Goal: Check status: Check status

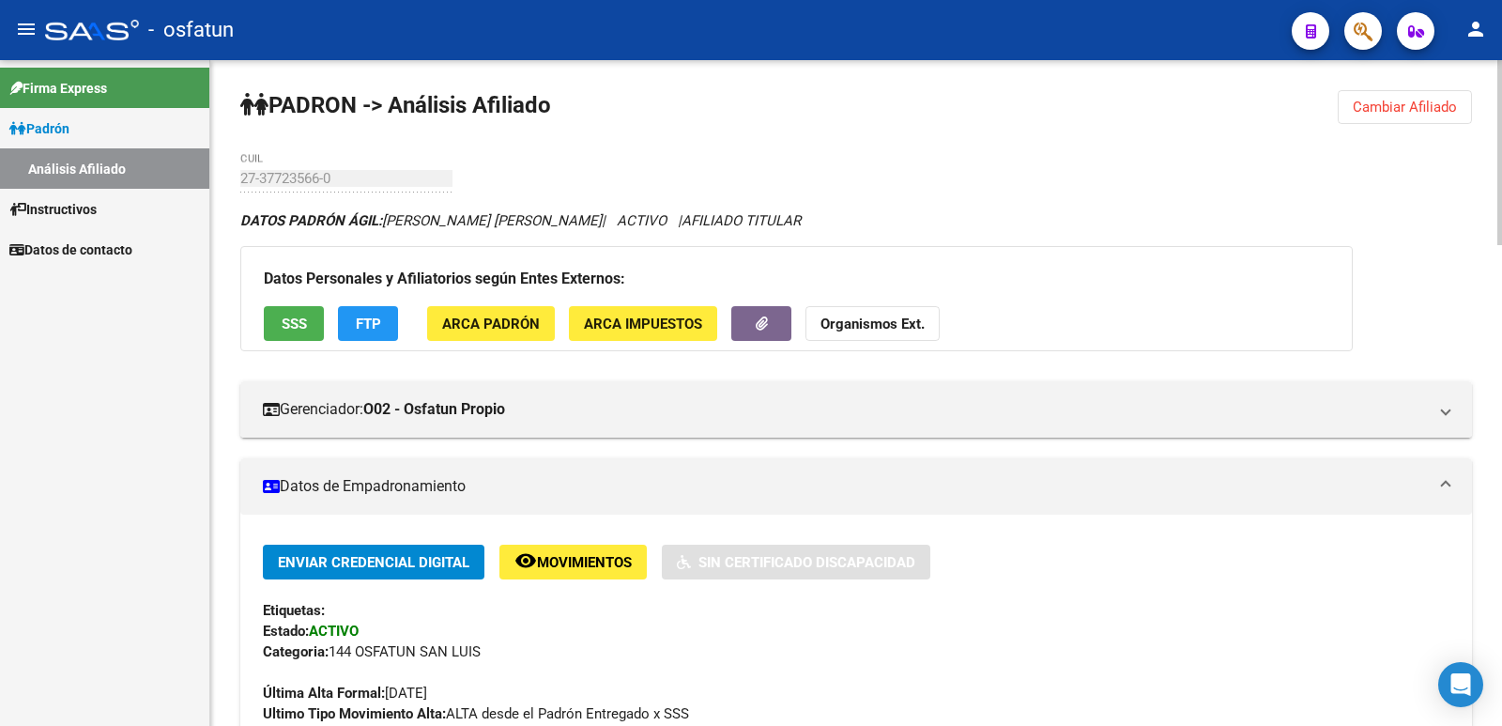
click at [1396, 103] on span "Cambiar Afiliado" at bounding box center [1405, 107] width 104 height 17
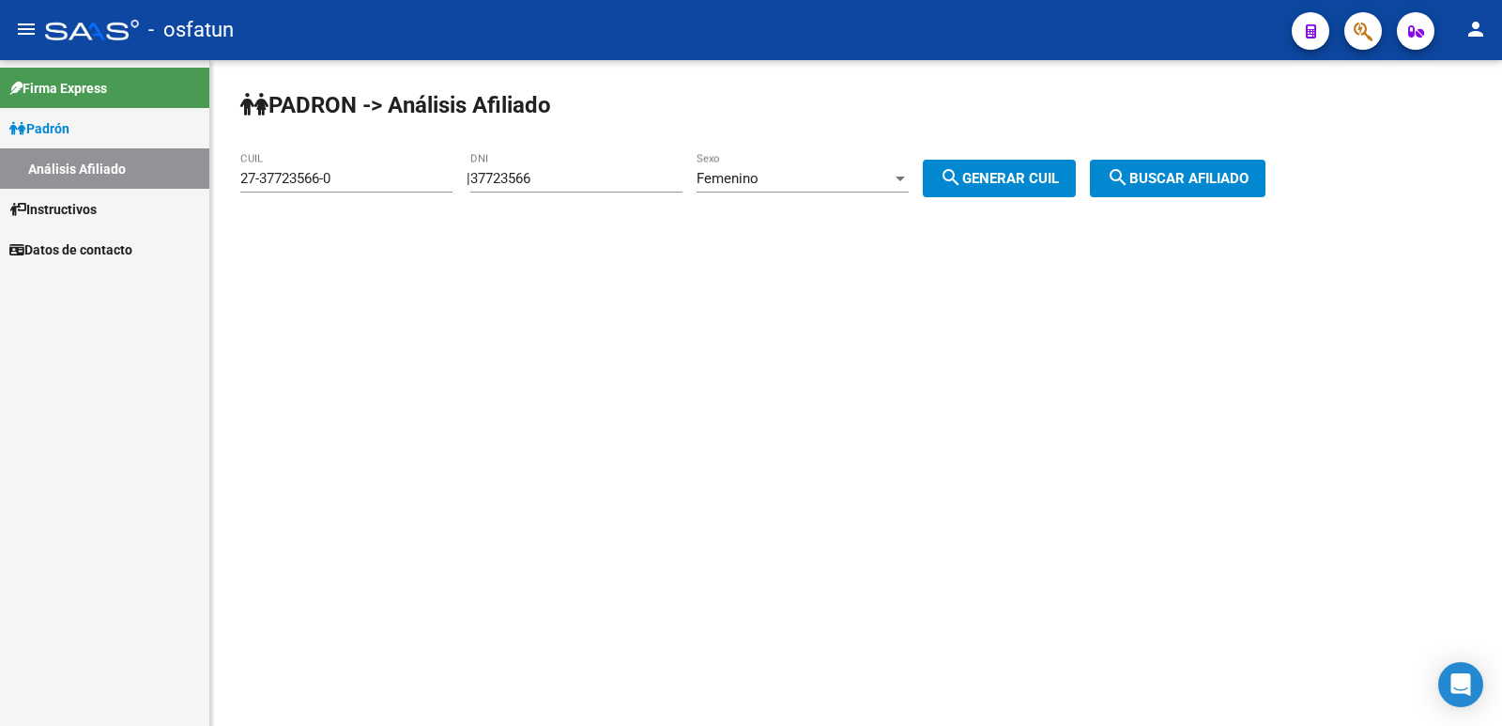
drag, startPoint x: 651, startPoint y: 176, endPoint x: 344, endPoint y: 174, distance: 307.1
click at [344, 174] on app-analisis-afiliado "[PERSON_NAME] -> Análisis Afiliado 27-37723566-0 CUIL | 37723566 DNI Femenino S…" at bounding box center [760, 178] width 1040 height 17
paste input "29232075"
type input "29232075"
click at [759, 182] on span "Femenino" at bounding box center [728, 178] width 62 height 17
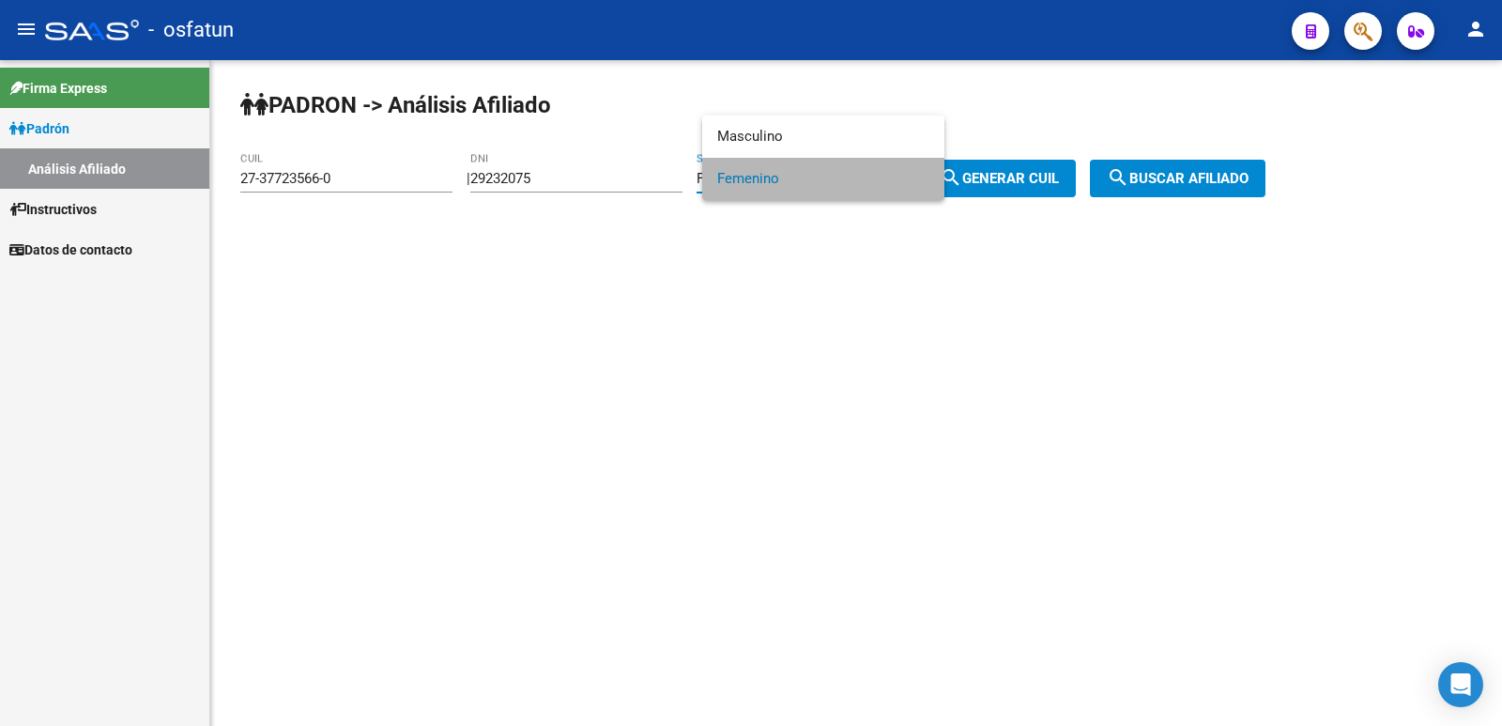
click at [763, 182] on span "Femenino" at bounding box center [823, 179] width 212 height 42
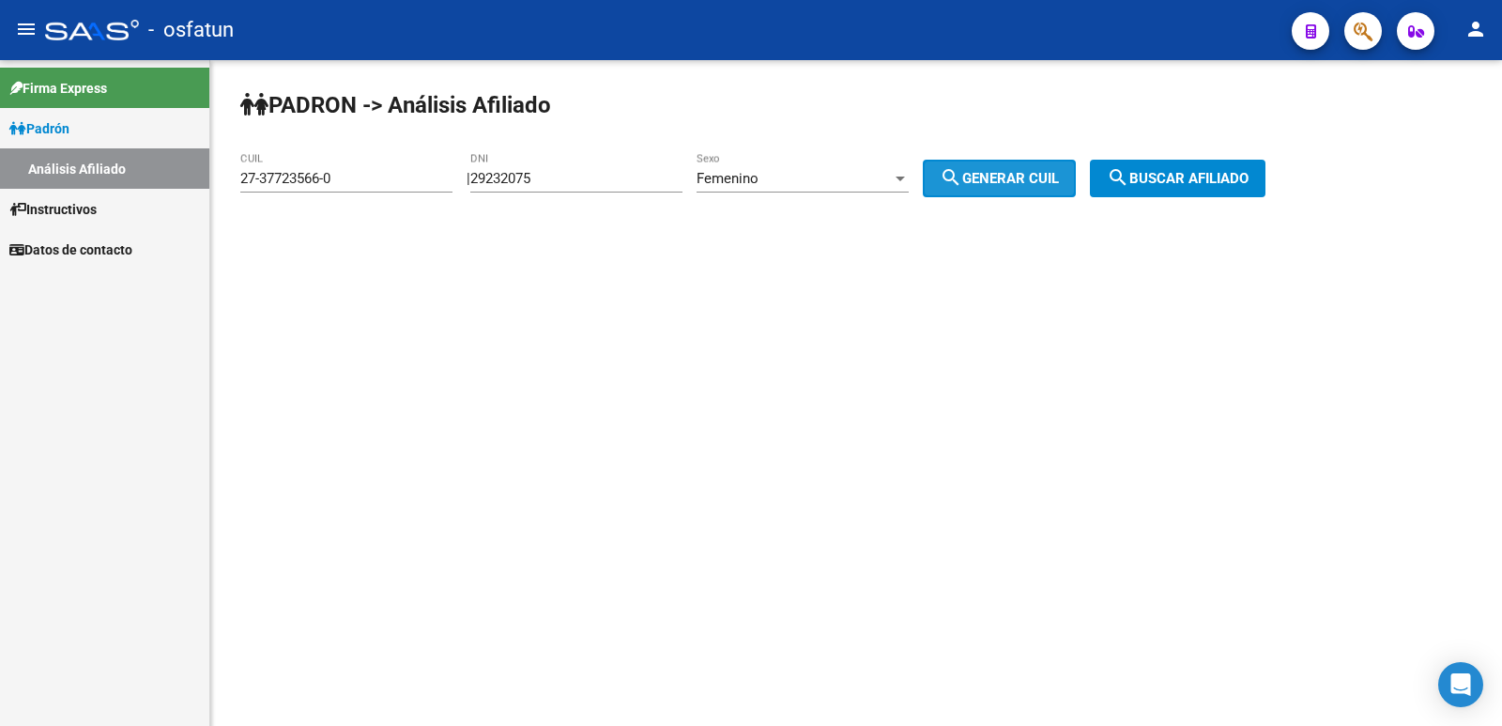
click at [1015, 179] on span "search Generar CUIL" at bounding box center [999, 178] width 119 height 17
type input "27-29232075-8"
click at [1216, 181] on span "search Buscar afiliado" at bounding box center [1178, 178] width 142 height 17
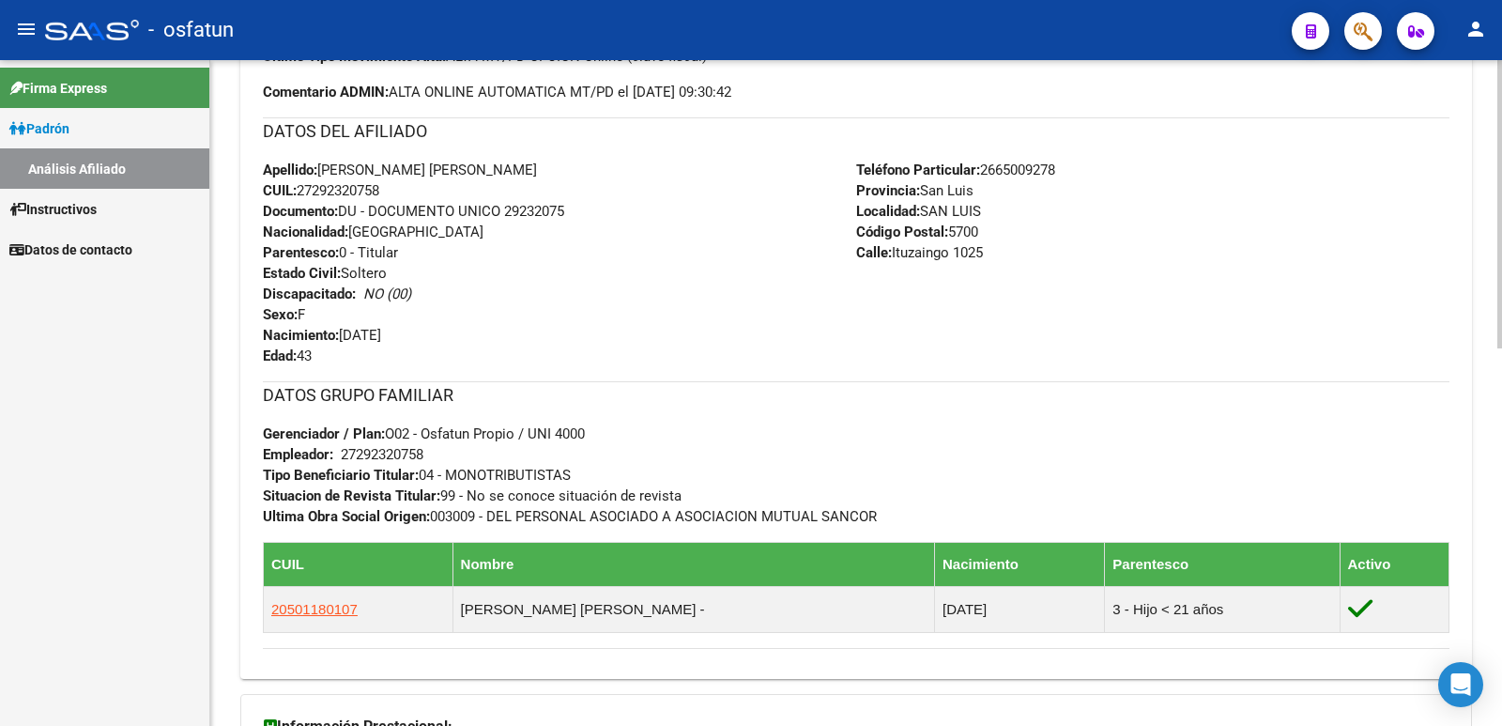
scroll to position [870, 0]
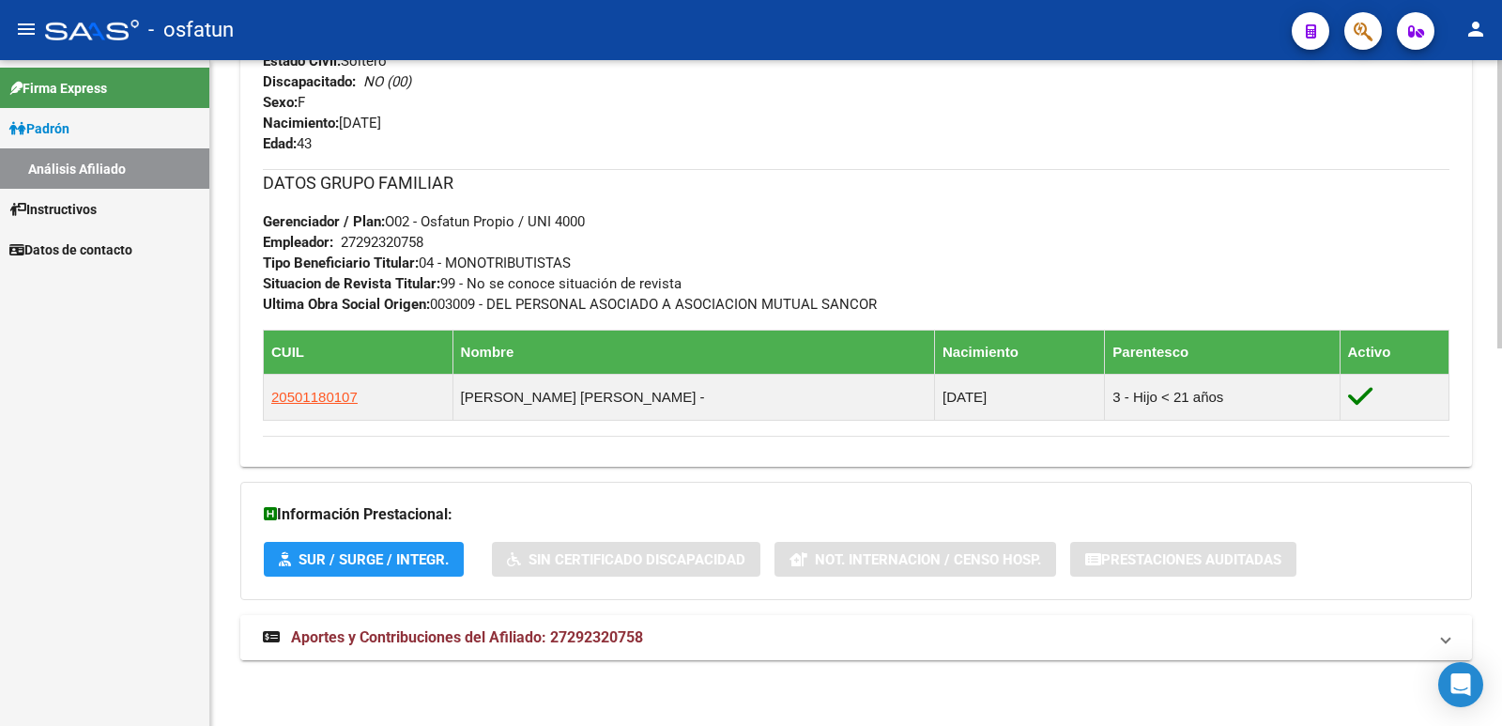
click at [408, 631] on span "Aportes y Contribuciones del Afiliado: 27292320758" at bounding box center [467, 637] width 352 height 18
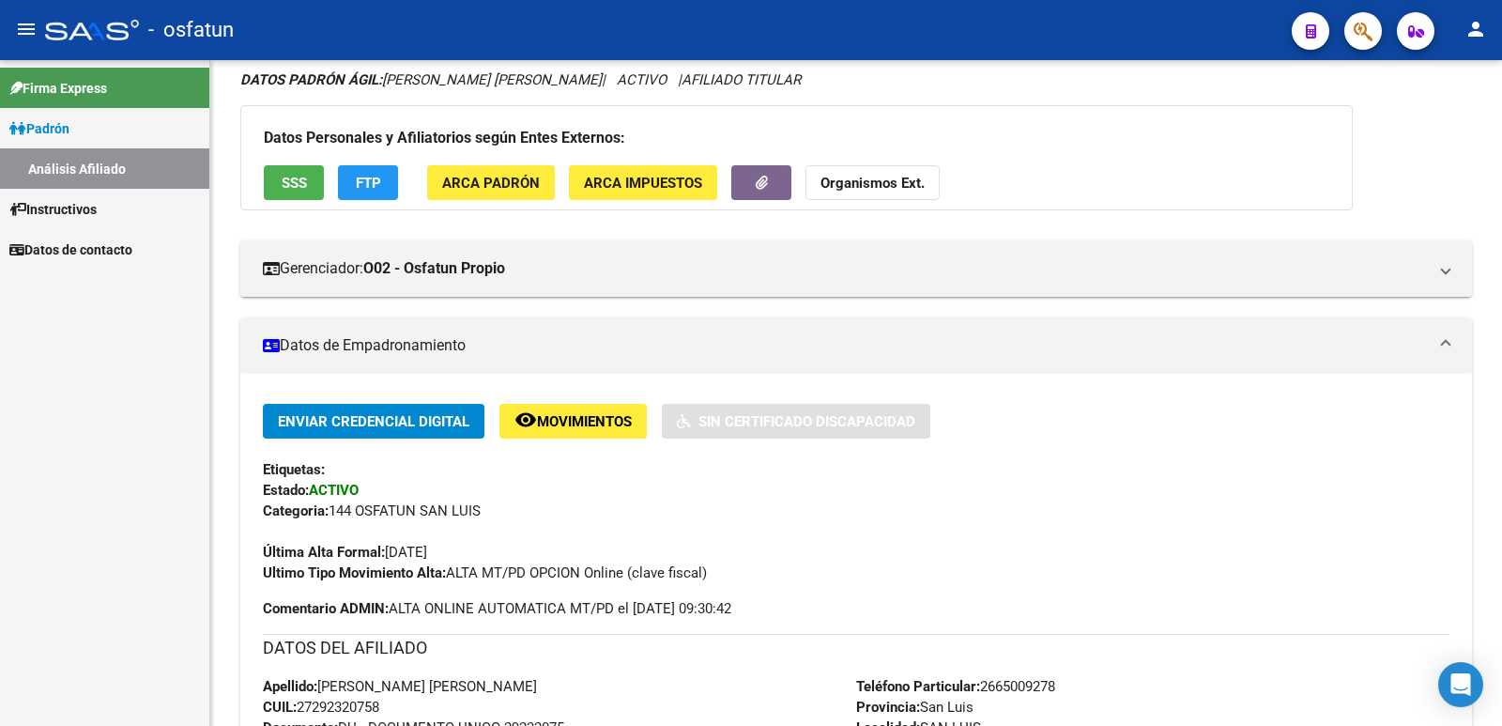
scroll to position [0, 0]
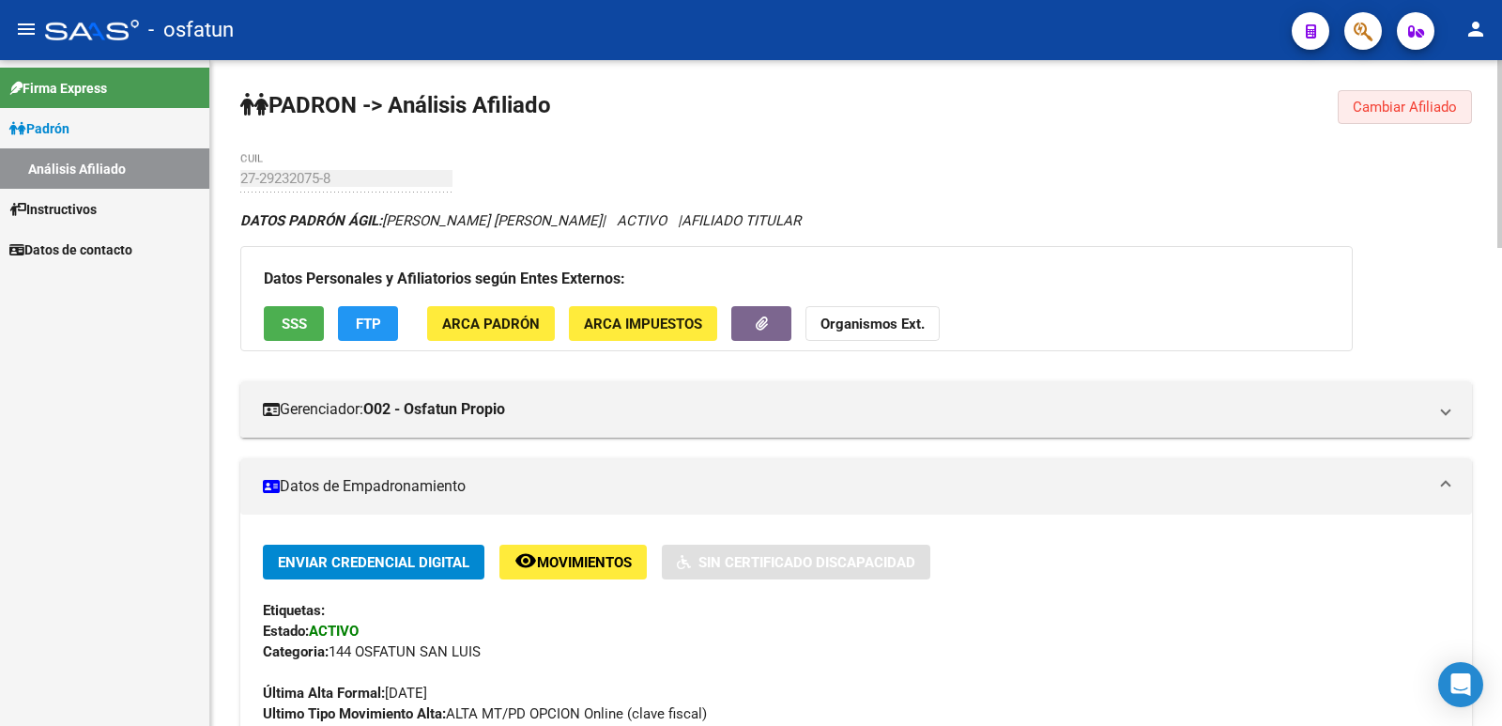
click at [1383, 99] on span "Cambiar Afiliado" at bounding box center [1405, 107] width 104 height 17
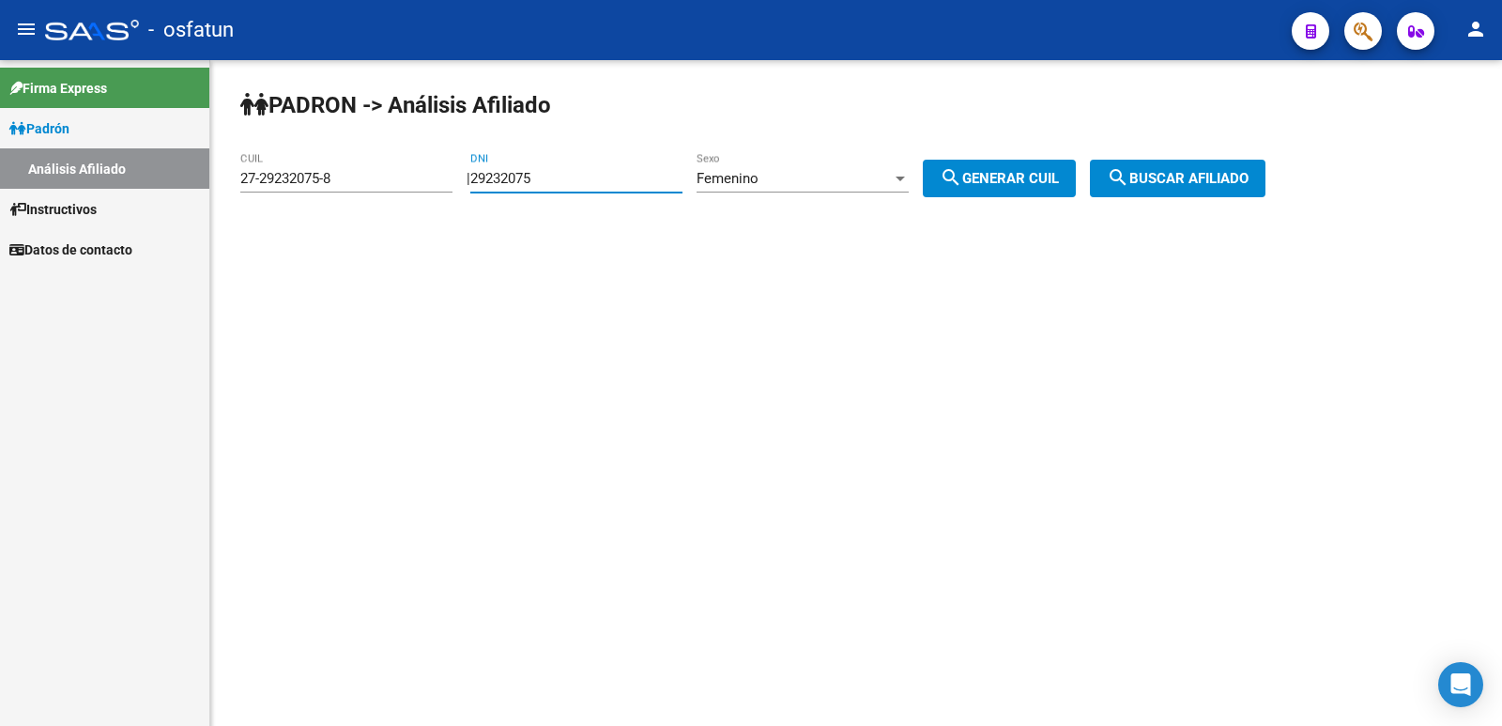
drag, startPoint x: 609, startPoint y: 186, endPoint x: 301, endPoint y: 186, distance: 308.0
click at [301, 186] on app-analisis-afiliado "[PERSON_NAME] -> Análisis Afiliado 27-29232075-8 CUIL | 29232075 DNI Femenino S…" at bounding box center [760, 178] width 1040 height 17
paste input "17911036"
type input "17911036"
drag, startPoint x: 567, startPoint y: 168, endPoint x: 457, endPoint y: 175, distance: 110.1
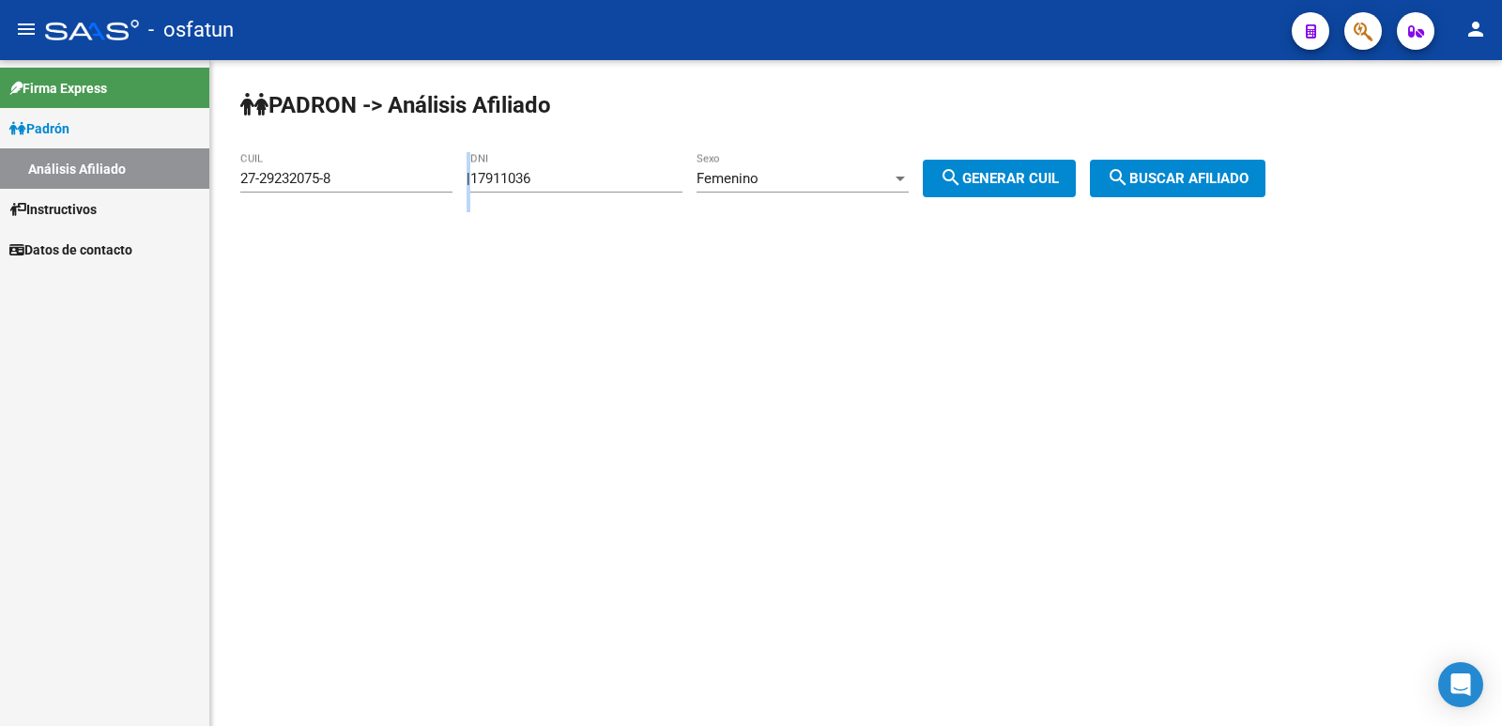
click at [457, 175] on app-analisis-afiliado "[PERSON_NAME] -> Análisis Afiliado 27-29232075-8 CUIL | 17911036 DNI Femenino S…" at bounding box center [760, 178] width 1040 height 17
drag, startPoint x: 609, startPoint y: 177, endPoint x: 415, endPoint y: 176, distance: 194.4
click at [441, 183] on app-analisis-afiliado "[PERSON_NAME] -> Análisis Afiliado 27-29232075-8 CUIL | 17911036 DNI Femenino S…" at bounding box center [760, 178] width 1040 height 17
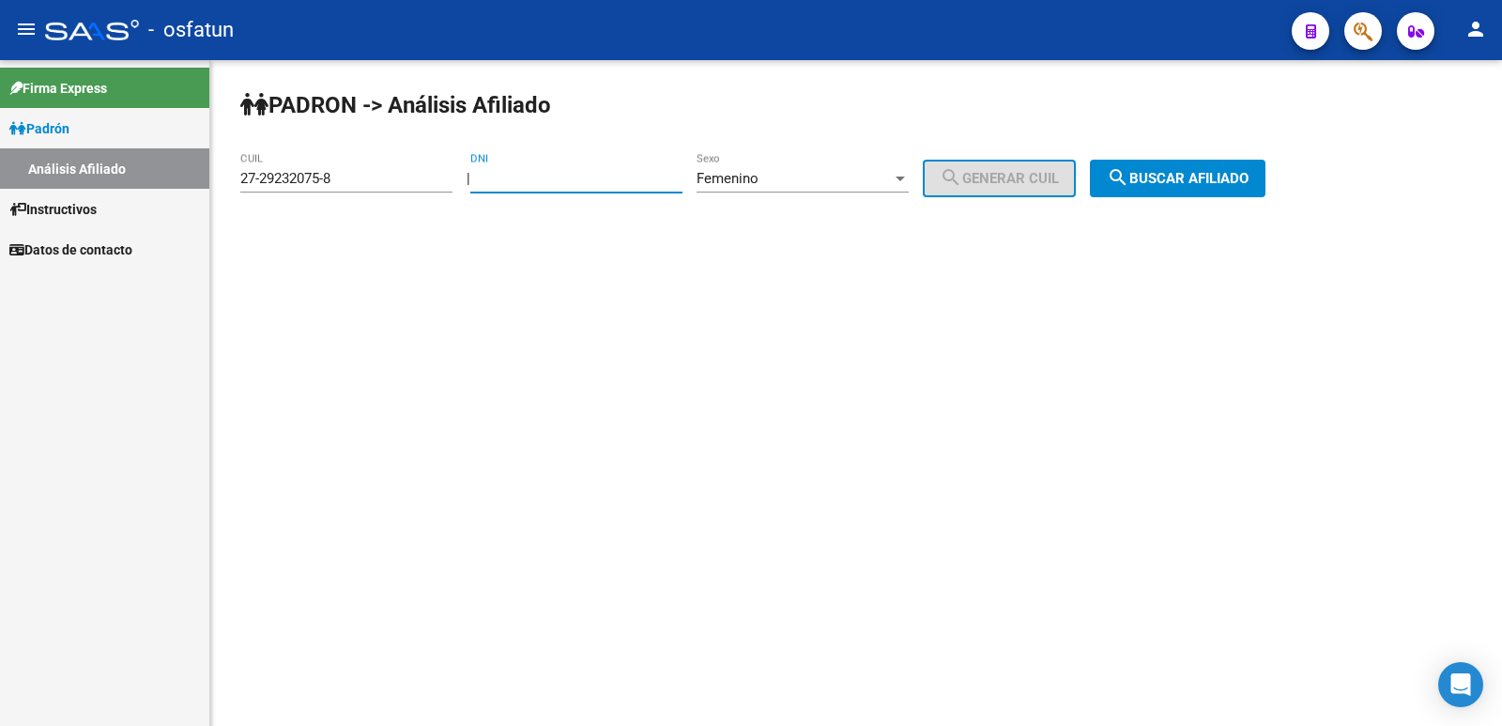
paste input "23483926"
type input "23483926"
click at [786, 166] on div "Femenino Sexo" at bounding box center [803, 172] width 212 height 40
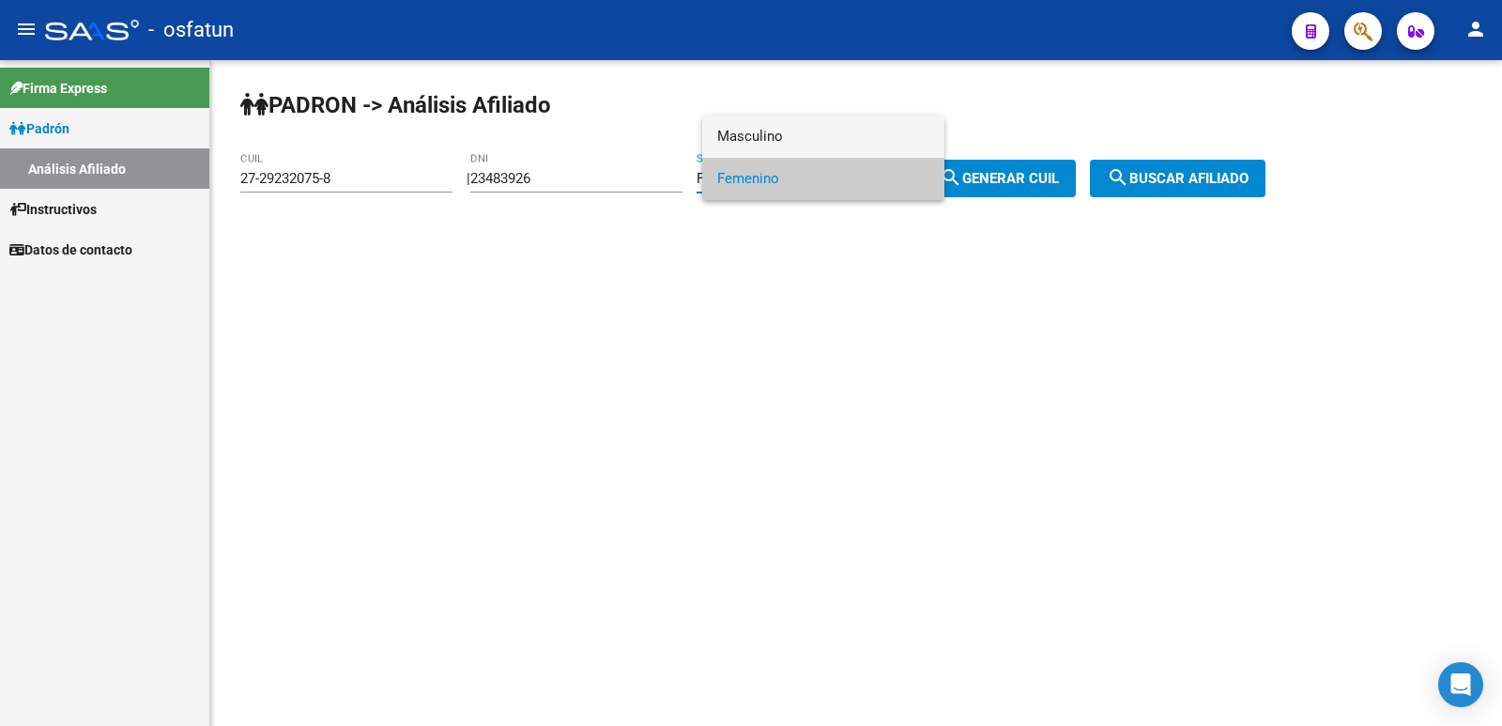
click at [776, 127] on span "Masculino" at bounding box center [823, 137] width 212 height 42
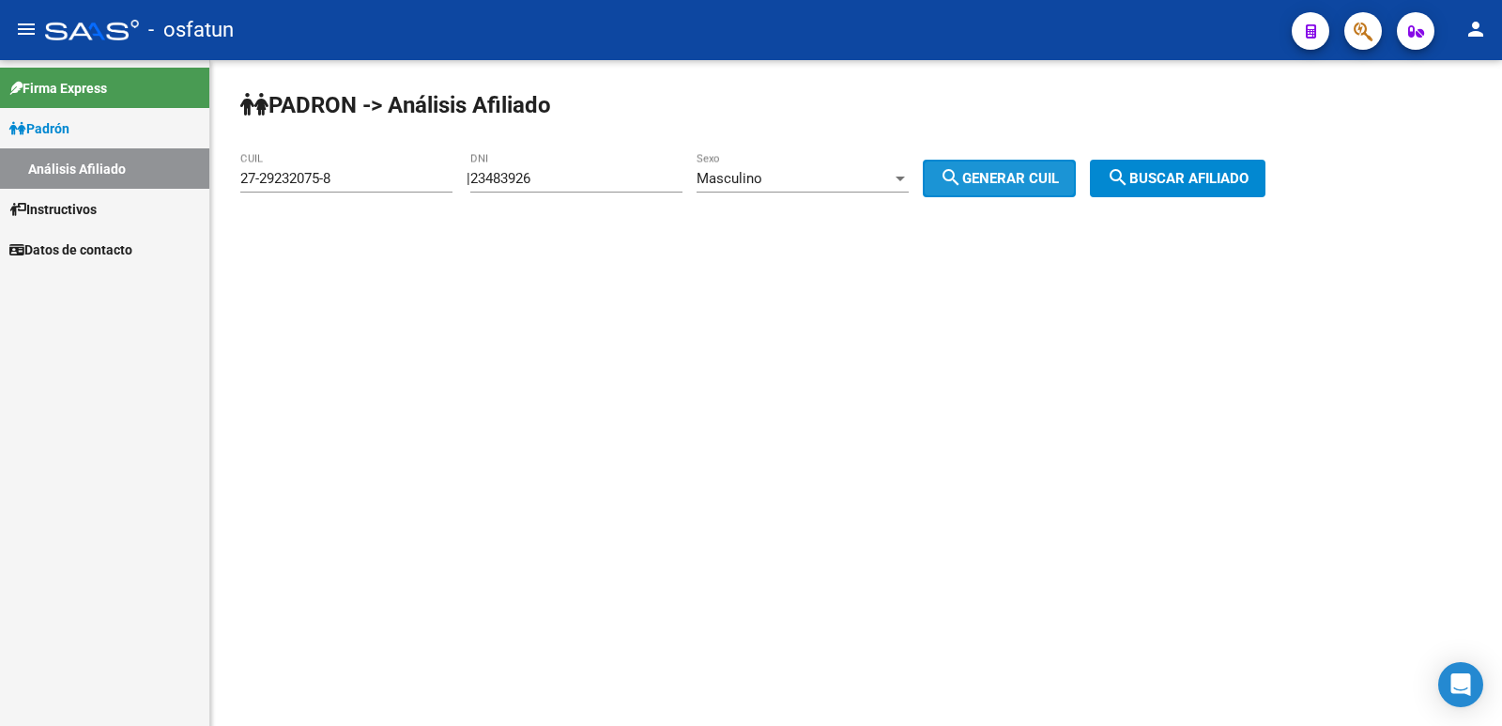
drag, startPoint x: 1038, startPoint y: 177, endPoint x: 1267, endPoint y: 186, distance: 229.3
click at [1059, 178] on span "search Generar CUIL" at bounding box center [999, 178] width 119 height 17
type input "20-23483926-9"
click at [1241, 182] on span "search Buscar afiliado" at bounding box center [1178, 178] width 142 height 17
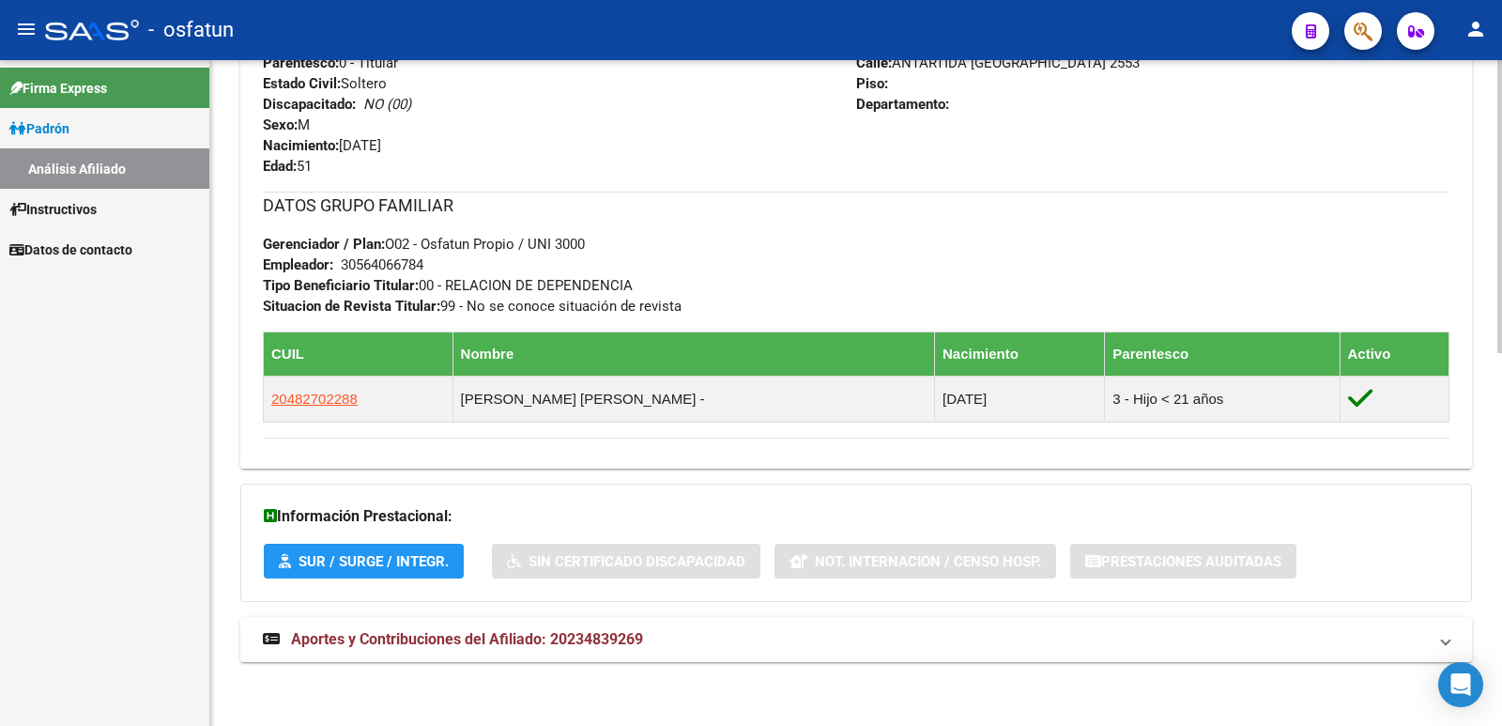
scroll to position [849, 0]
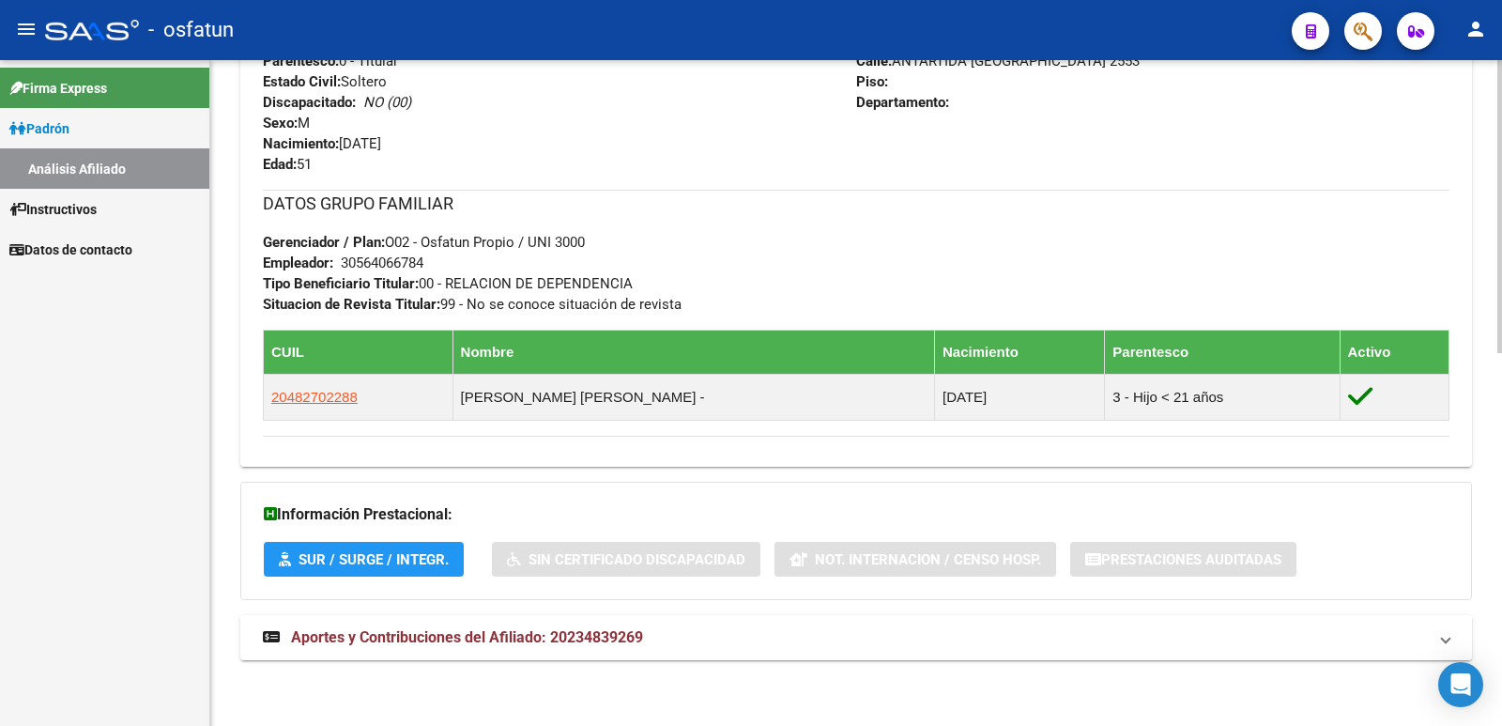
click at [505, 640] on span "Aportes y Contribuciones del Afiliado: 20234839269" at bounding box center [467, 637] width 352 height 18
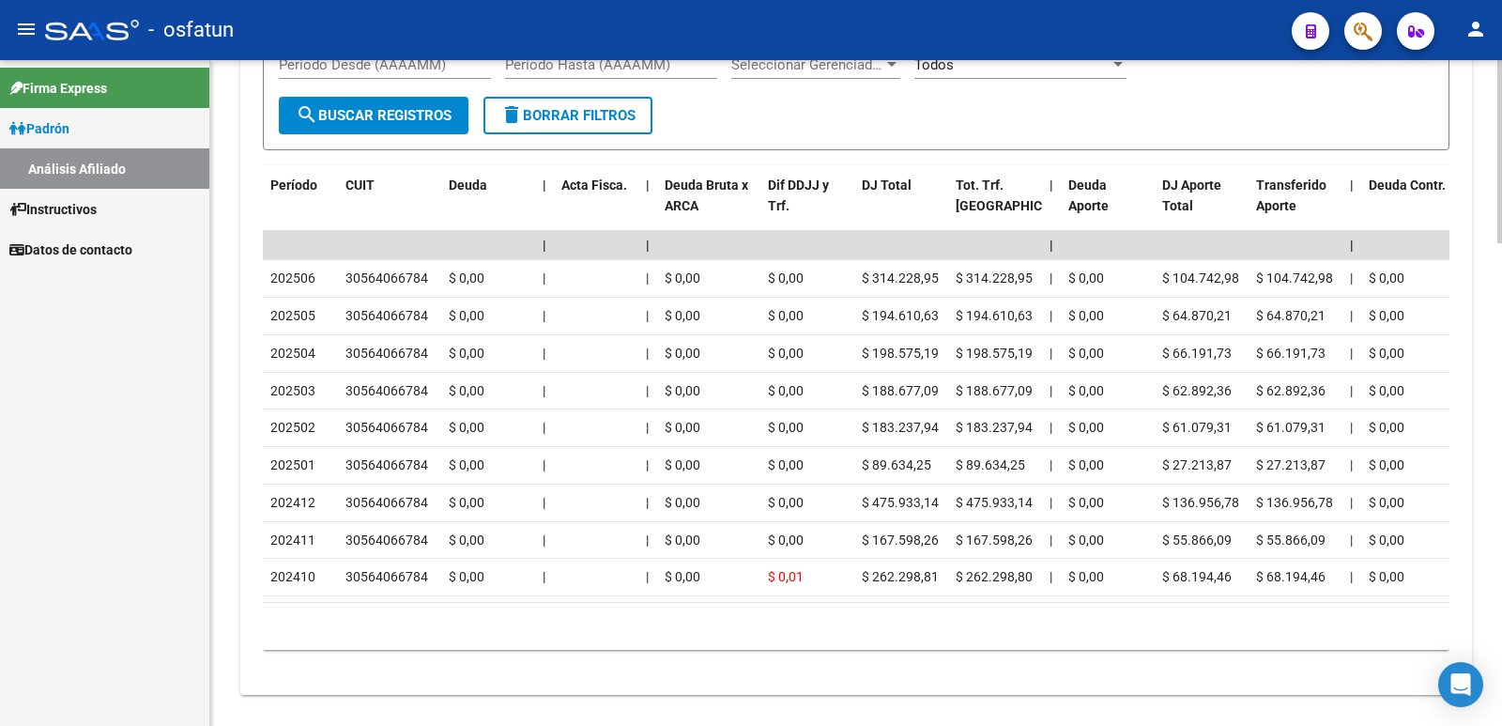
scroll to position [1751, 0]
